Goal: Information Seeking & Learning: Learn about a topic

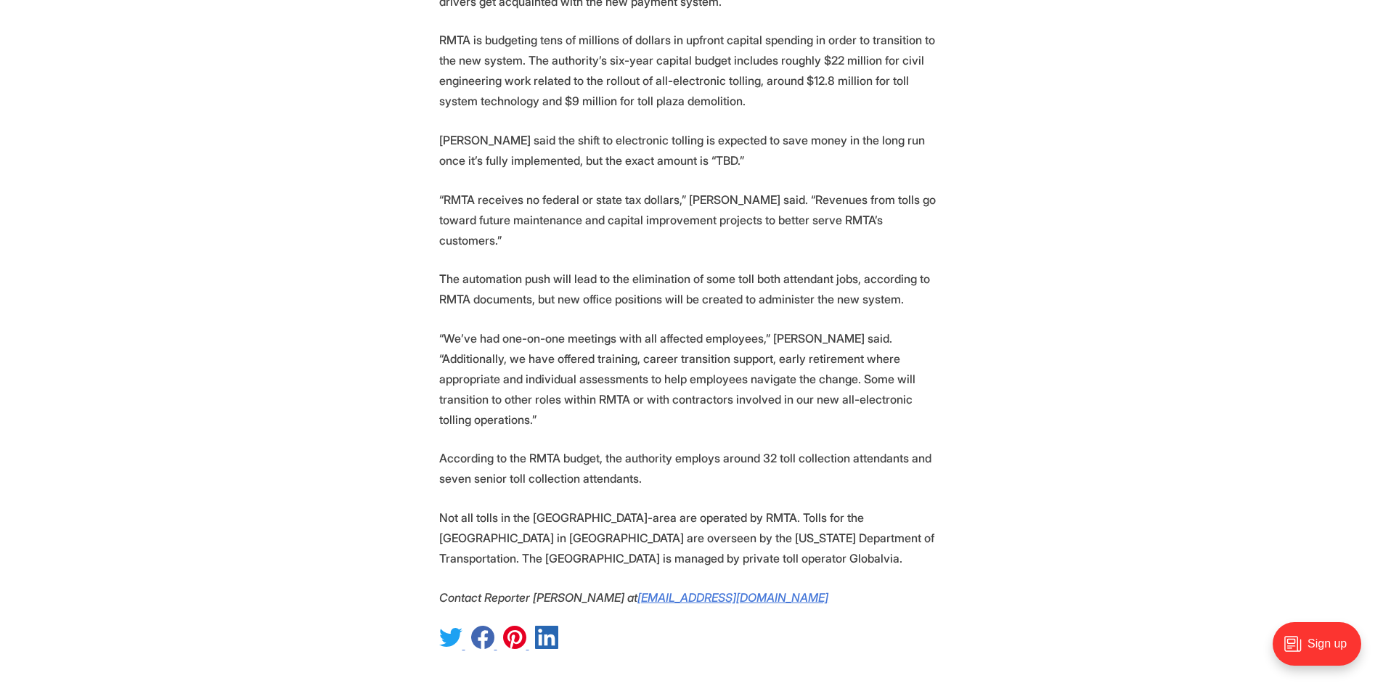
scroll to position [2542, 0]
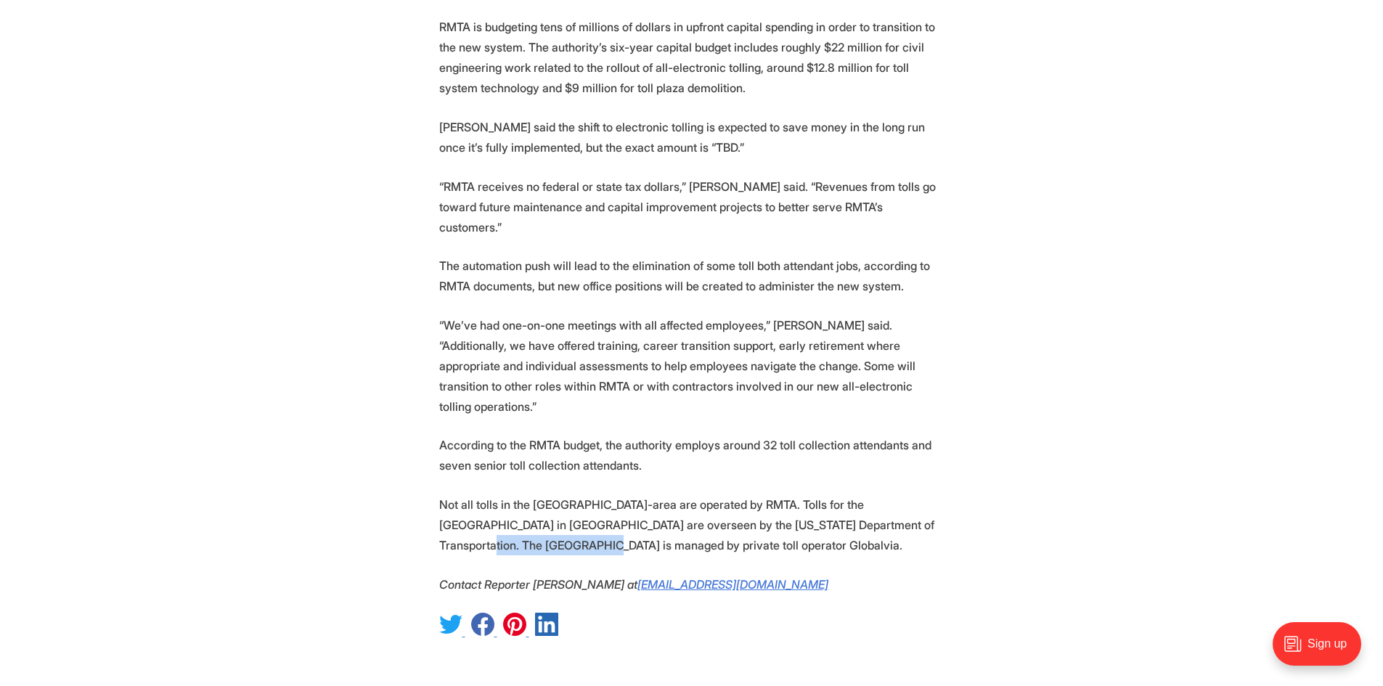
drag, startPoint x: 880, startPoint y: 445, endPoint x: 548, endPoint y: 473, distance: 333.0
click at [548, 495] on p "Not all tolls in the [GEOGRAPHIC_DATA]-area are operated by RMTA. Tolls for the…" at bounding box center [691, 525] width 505 height 61
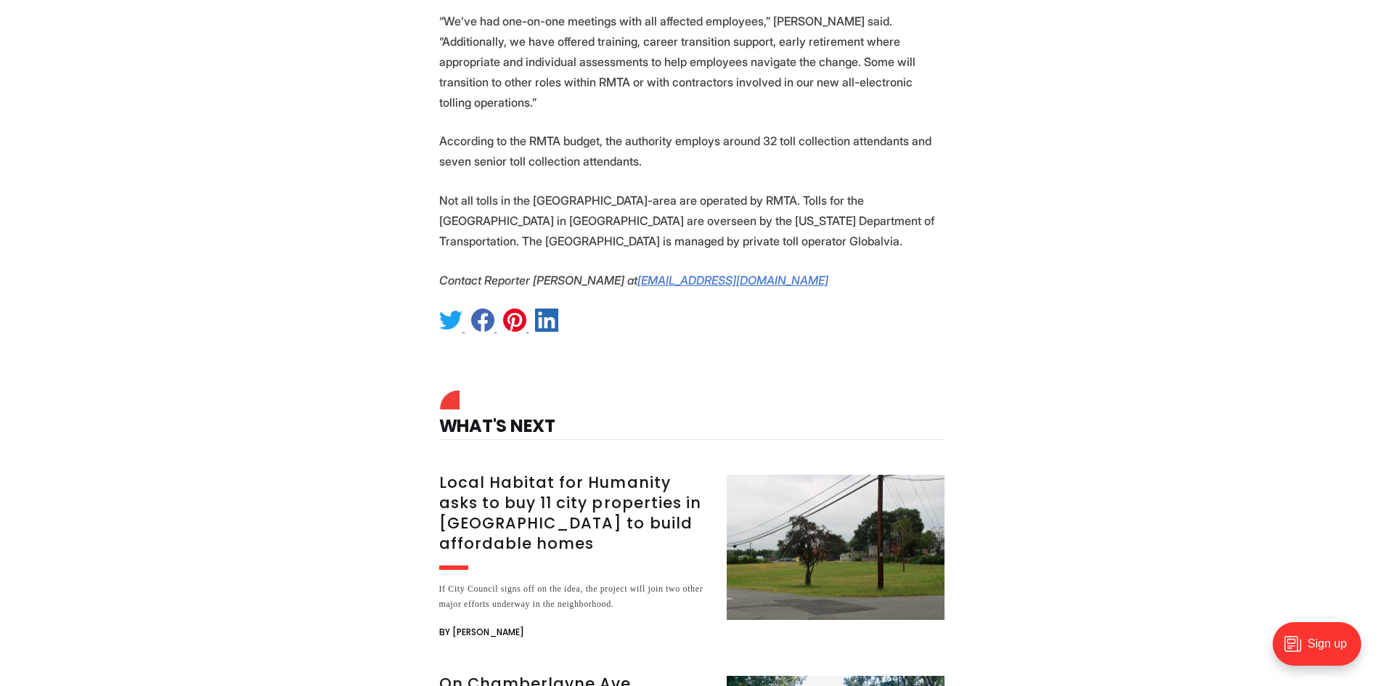
scroll to position [2905, 0]
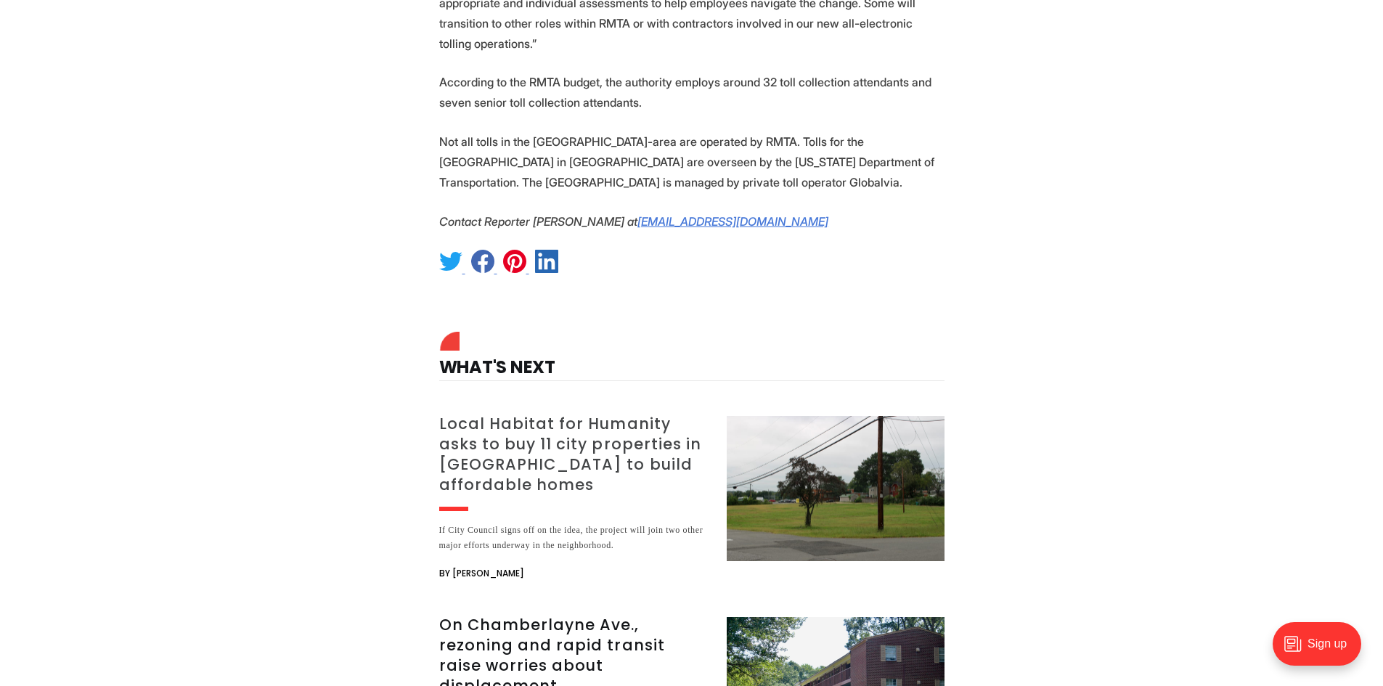
click at [570, 414] on h3 "Local Habitat for Humanity asks to buy 11 city properties in [GEOGRAPHIC_DATA] …" at bounding box center [574, 454] width 270 height 81
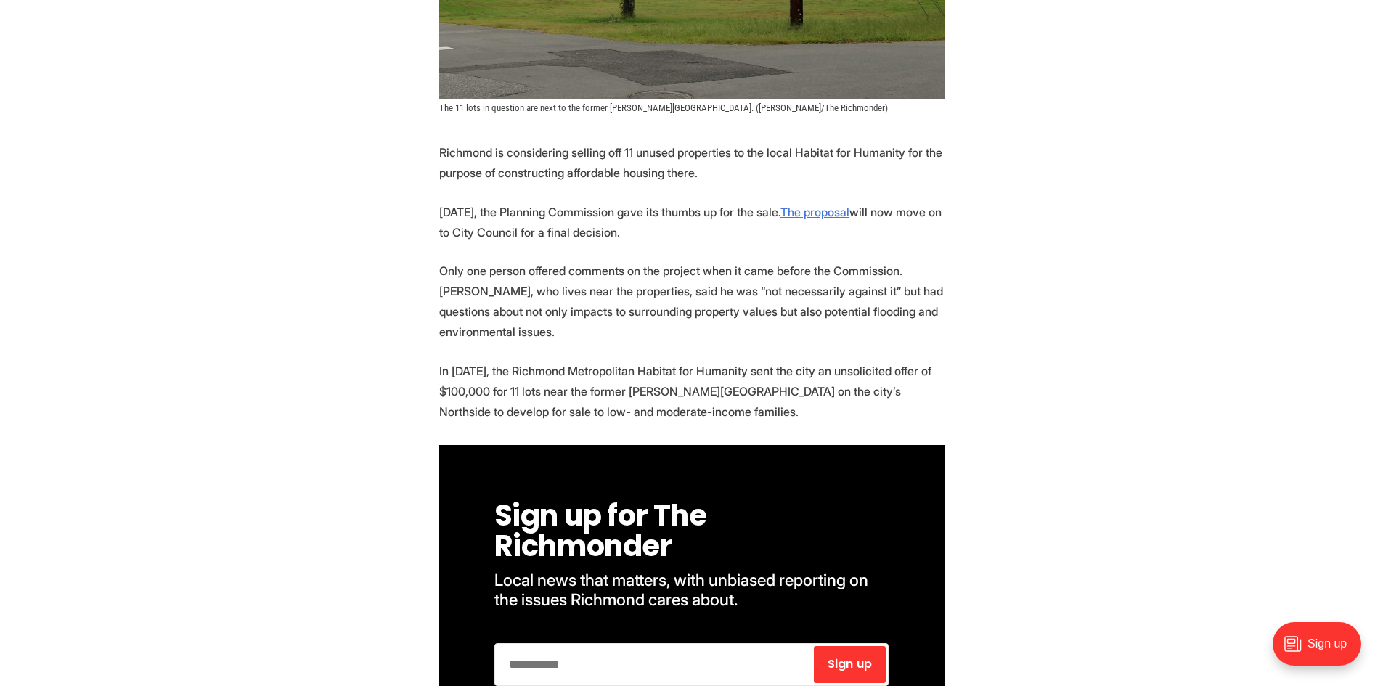
scroll to position [605, 0]
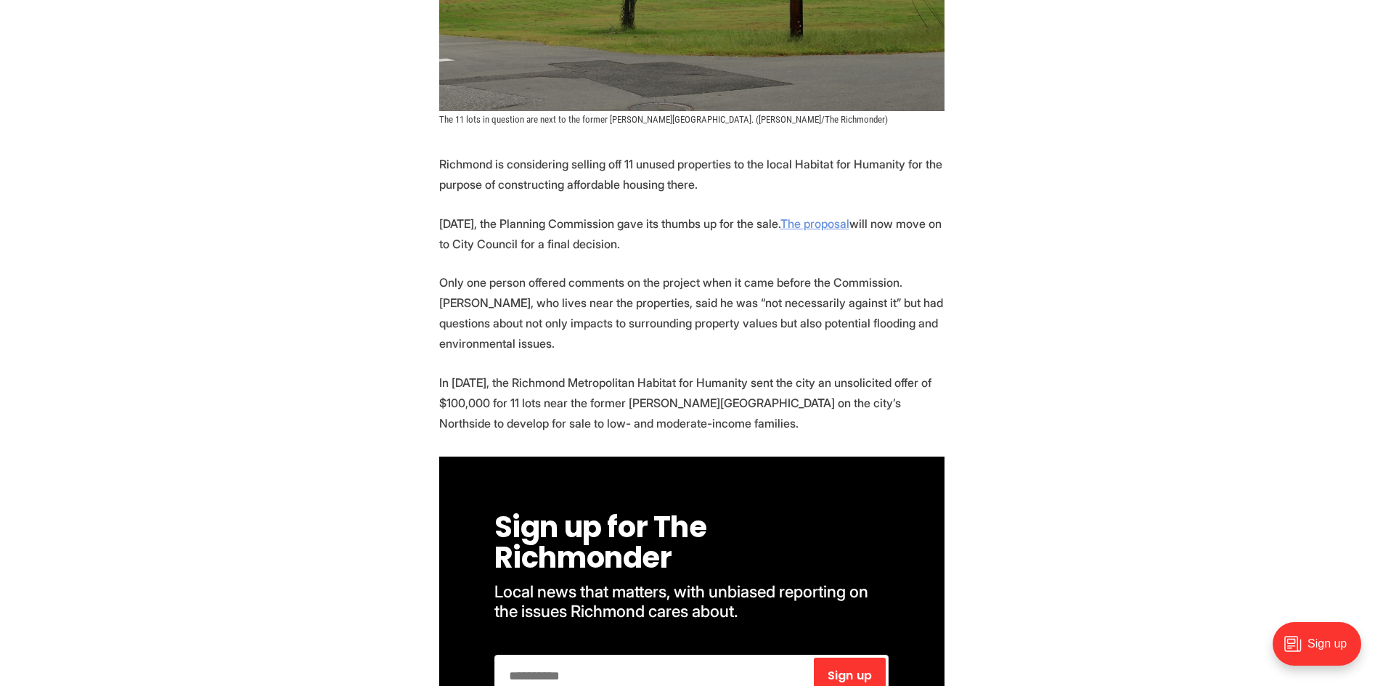
click at [844, 216] on u "The proposal" at bounding box center [815, 223] width 69 height 15
